Goal: Navigation & Orientation: Find specific page/section

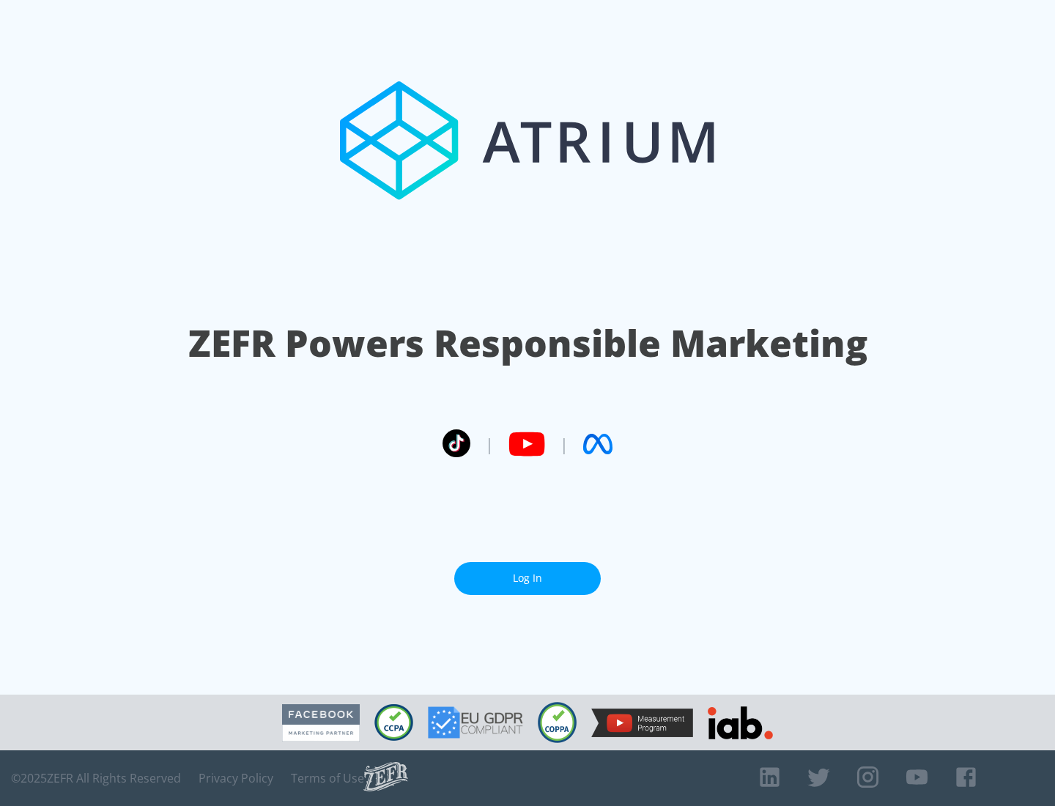
click at [527, 578] on link "Log In" at bounding box center [527, 578] width 146 height 33
